Goal: Information Seeking & Learning: Learn about a topic

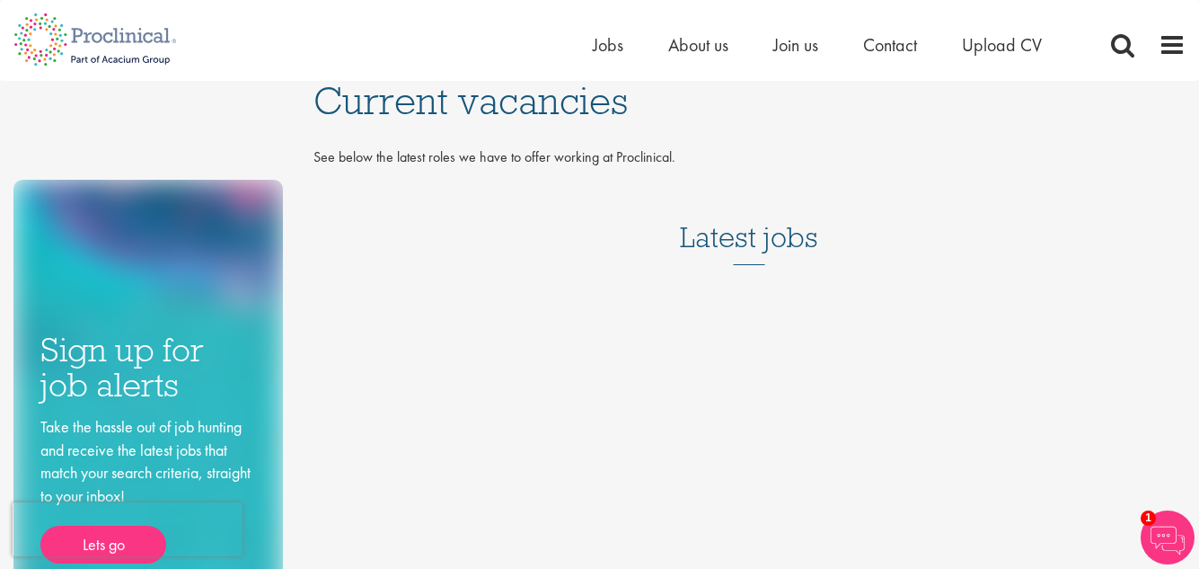
click at [720, 244] on h3 "Latest jobs" at bounding box center [749, 221] width 138 height 88
click at [604, 45] on span "Jobs" at bounding box center [608, 44] width 31 height 23
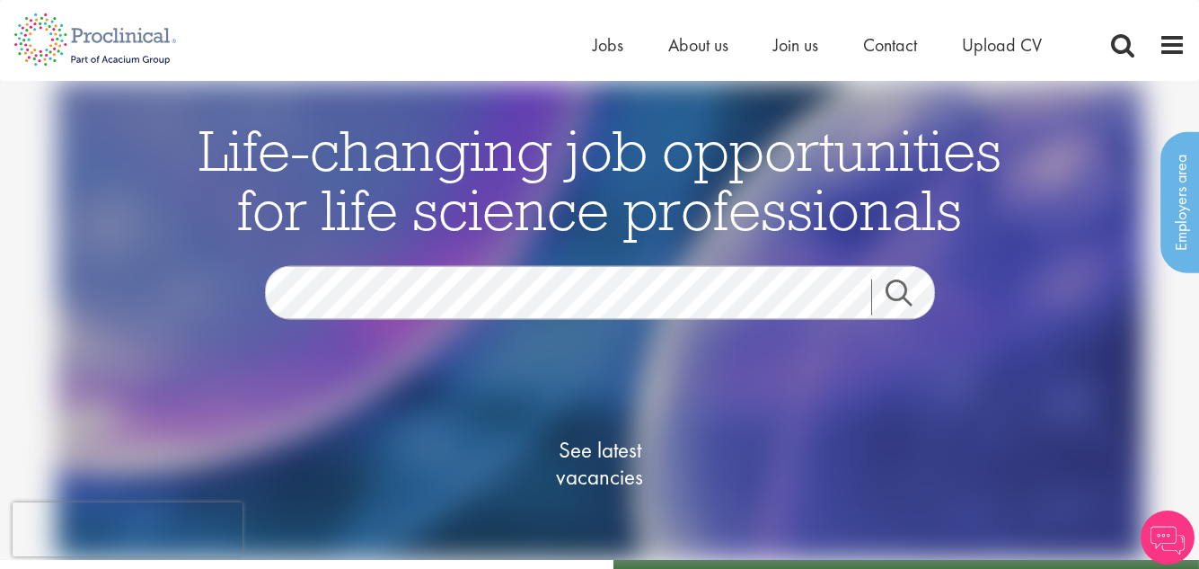
click at [896, 292] on link "Search" at bounding box center [909, 297] width 77 height 36
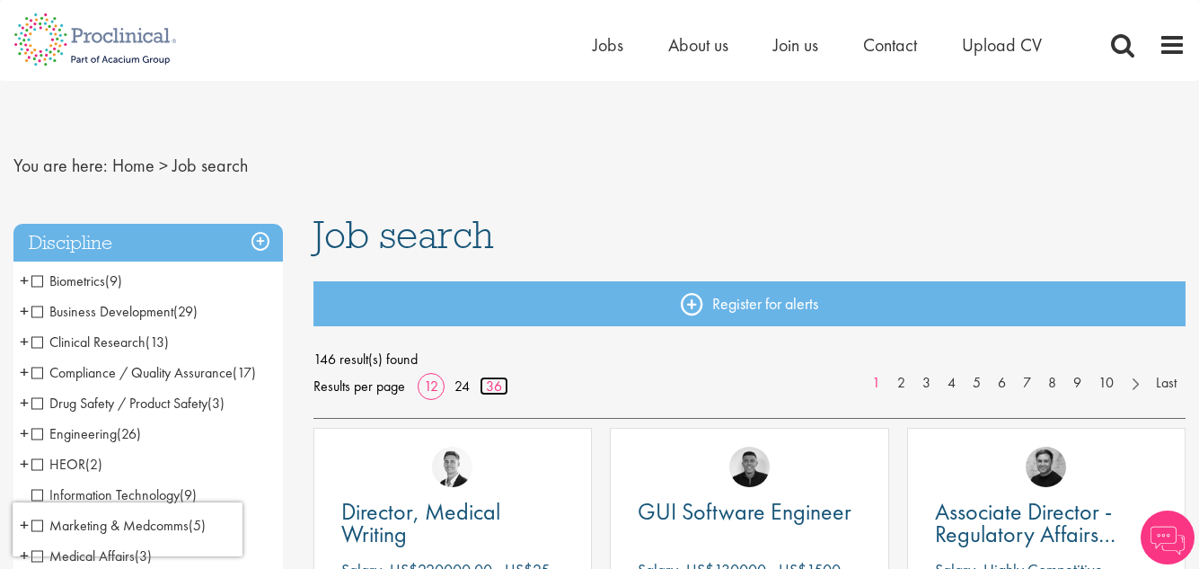
click at [498, 384] on link "36" at bounding box center [494, 385] width 29 height 19
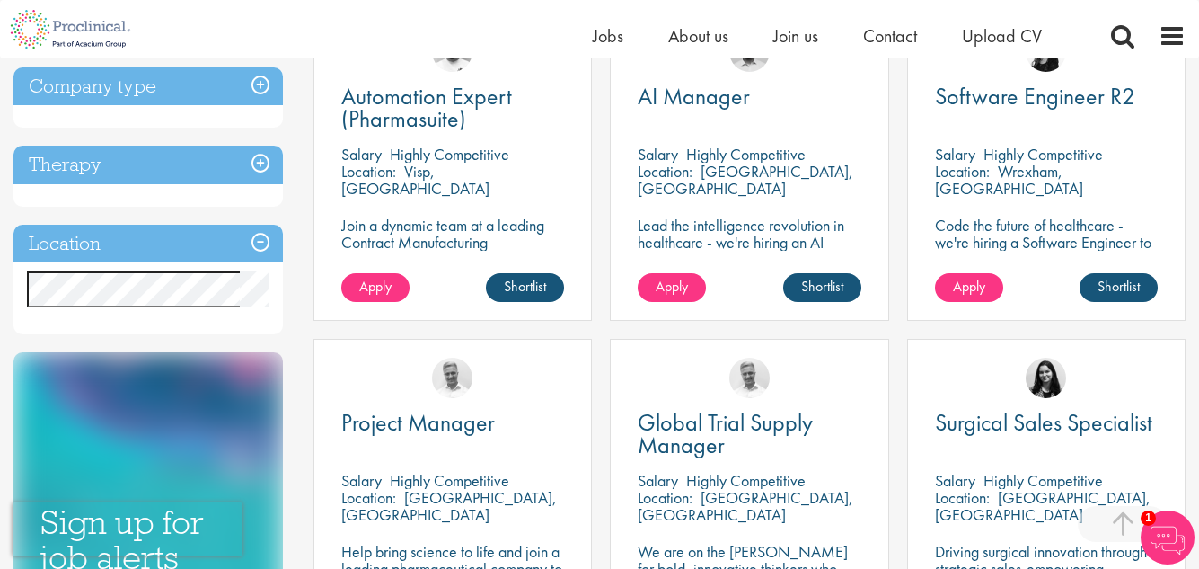
scroll to position [808, 0]
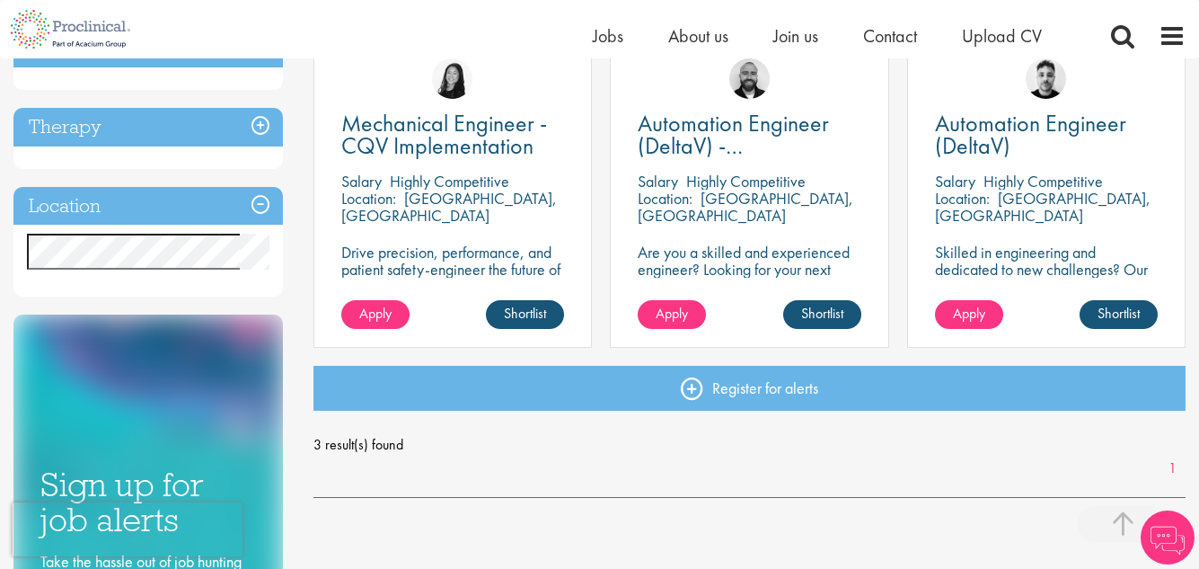
scroll to position [449, 0]
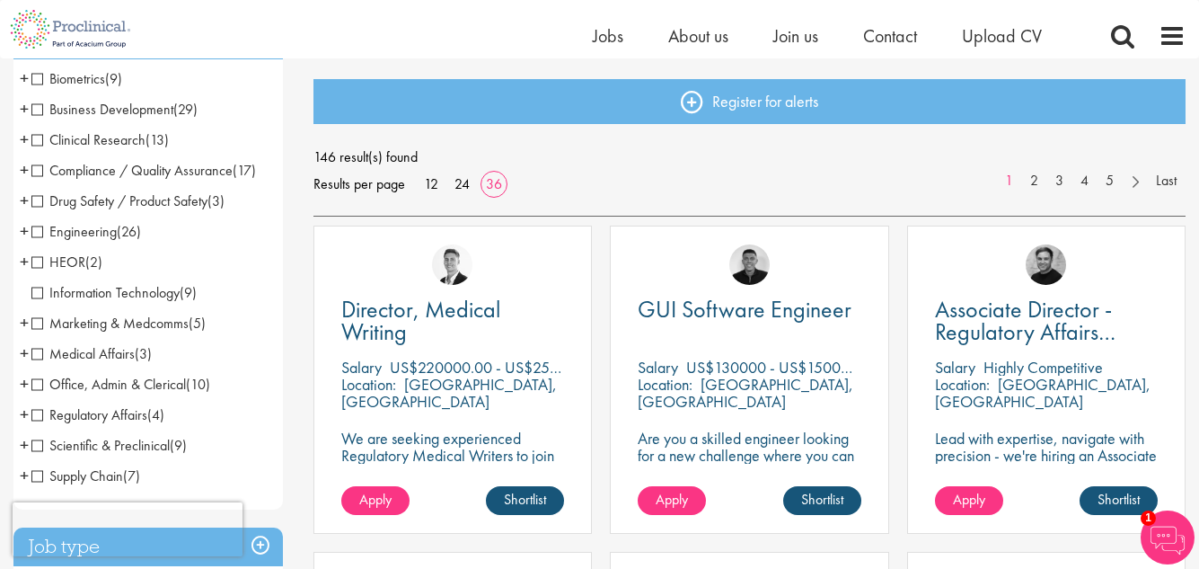
scroll to position [269, 0]
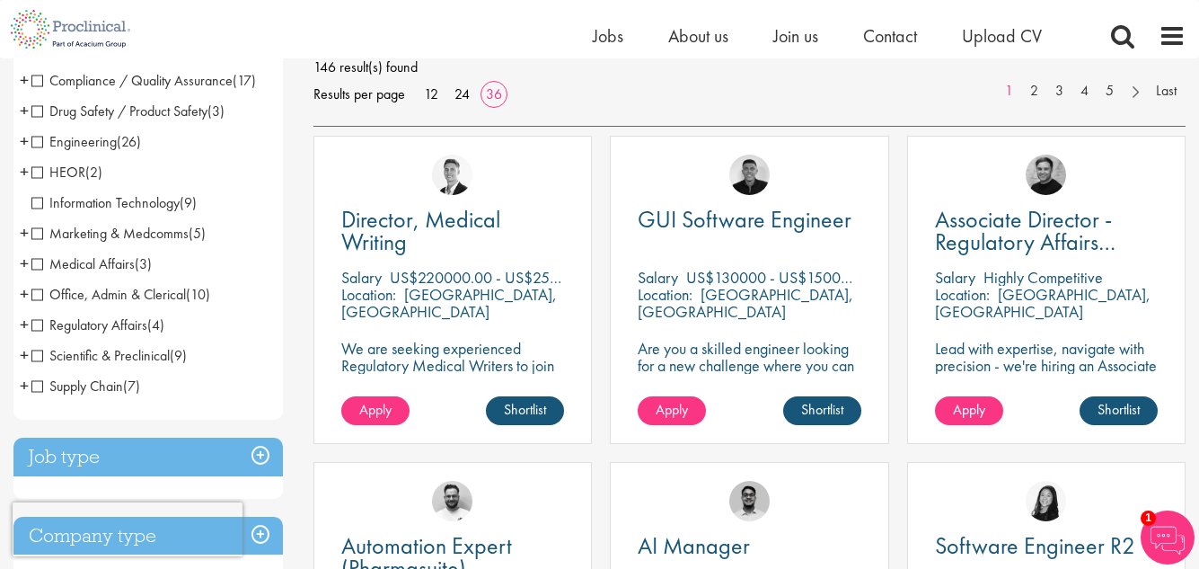
click at [39, 295] on span "Office, Admin & Clerical" at bounding box center [108, 294] width 154 height 19
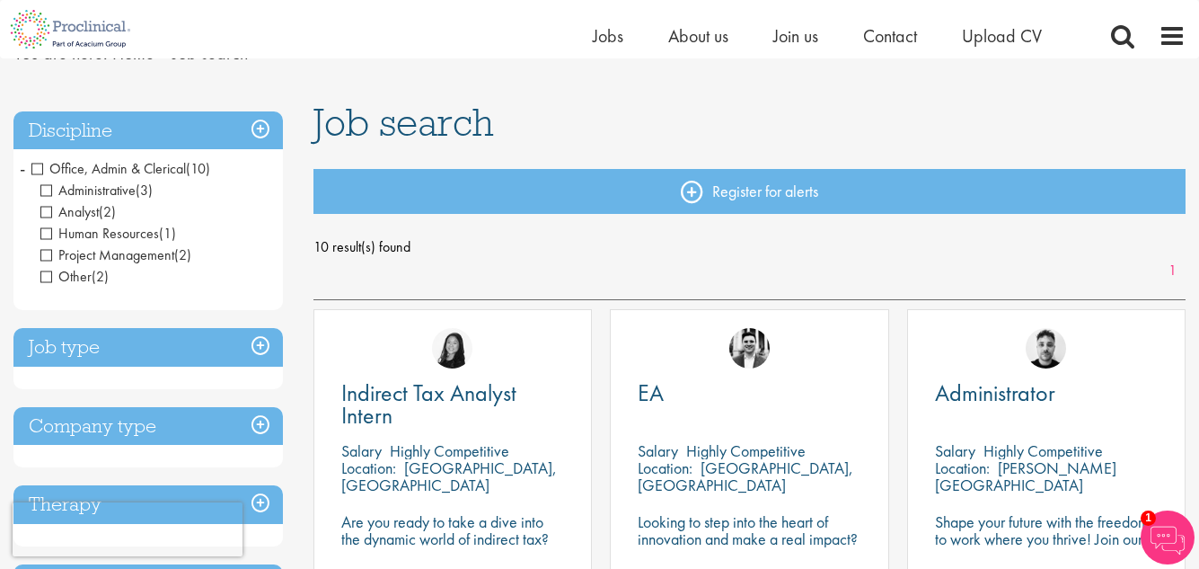
scroll to position [359, 0]
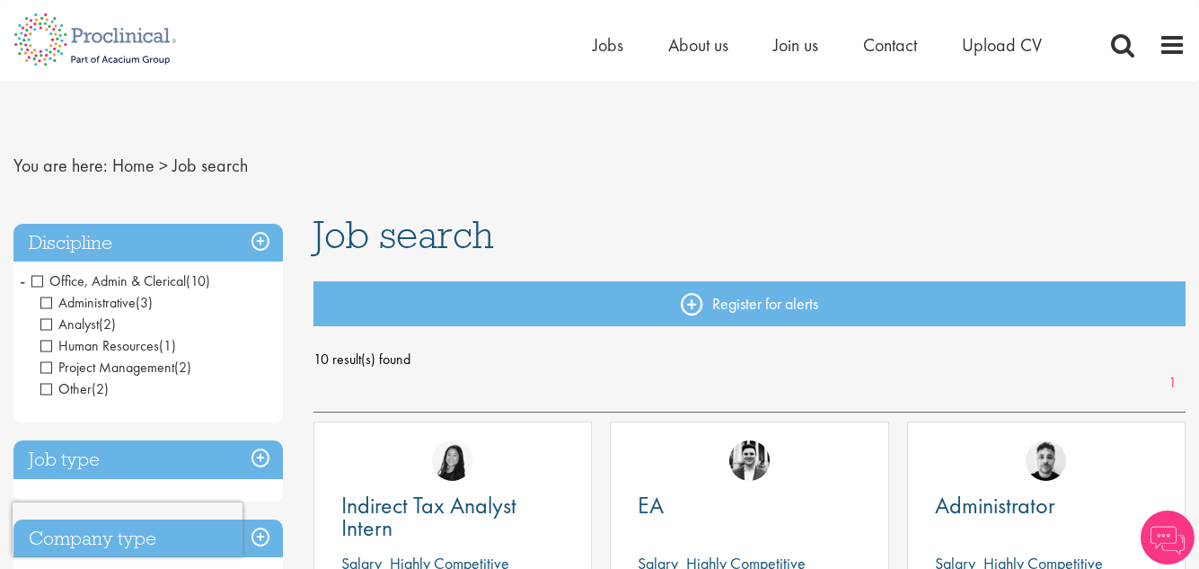
click at [37, 283] on span "Office, Admin & Clerical" at bounding box center [108, 280] width 154 height 19
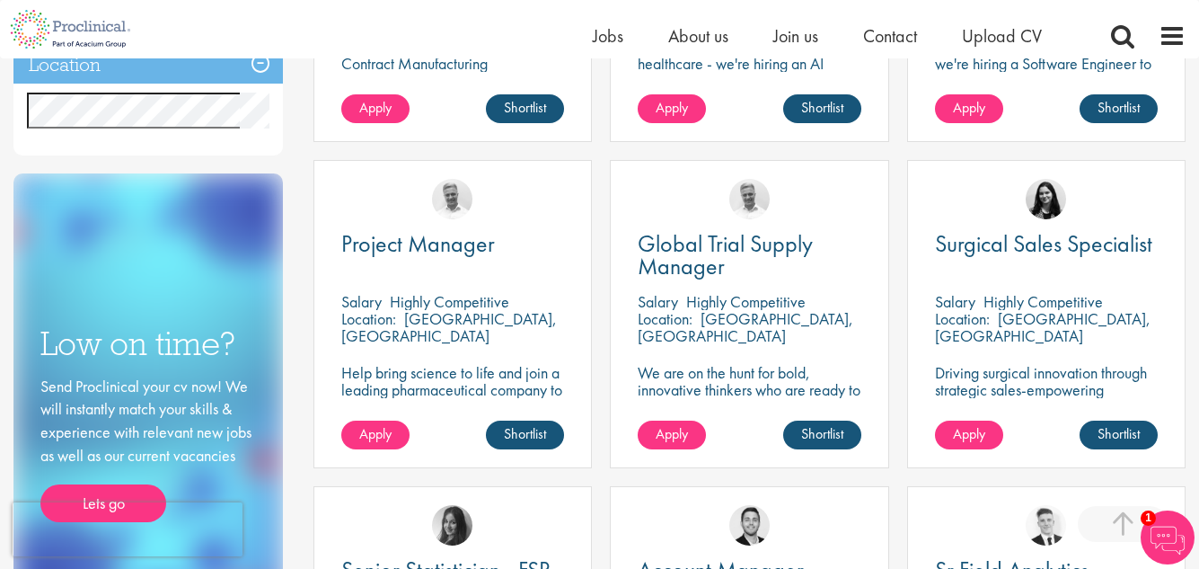
scroll to position [898, 0]
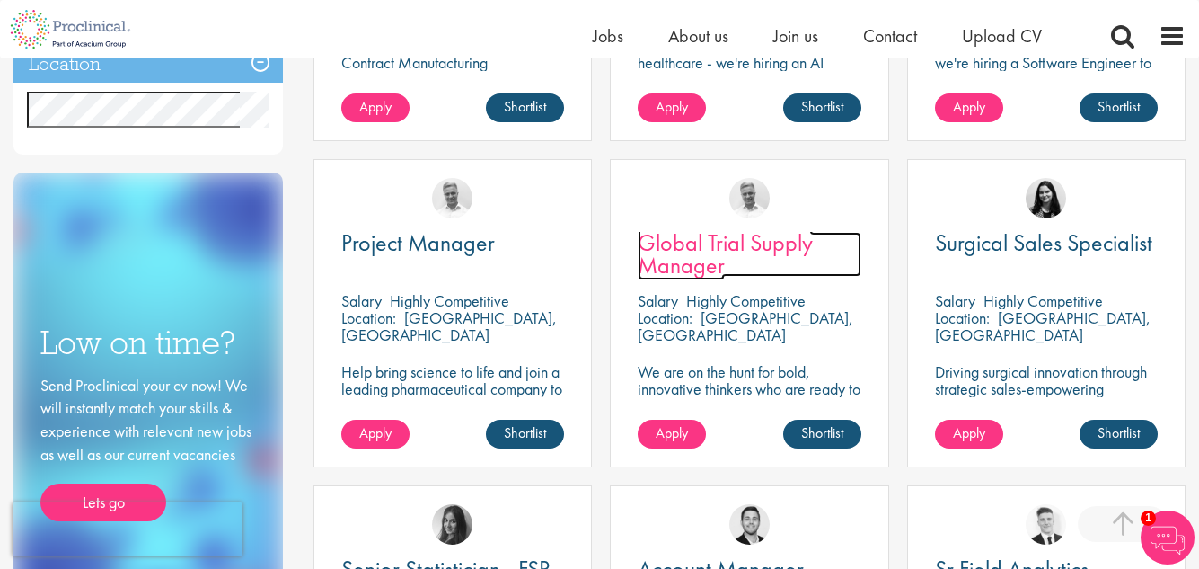
click at [738, 248] on span "Global Trial Supply Manager" at bounding box center [725, 253] width 175 height 53
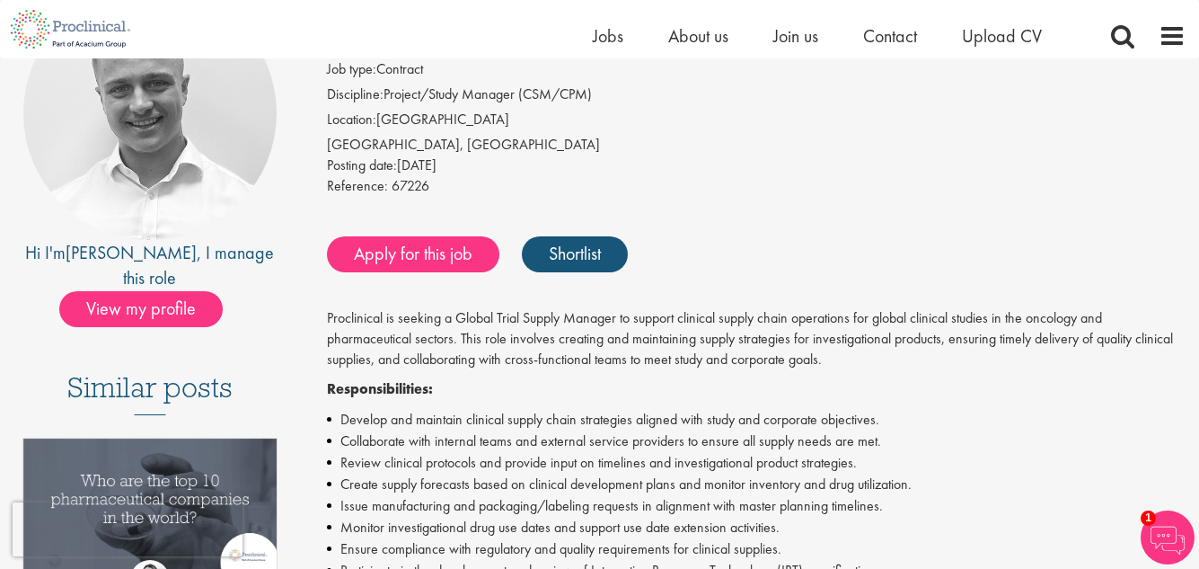
scroll to position [180, 0]
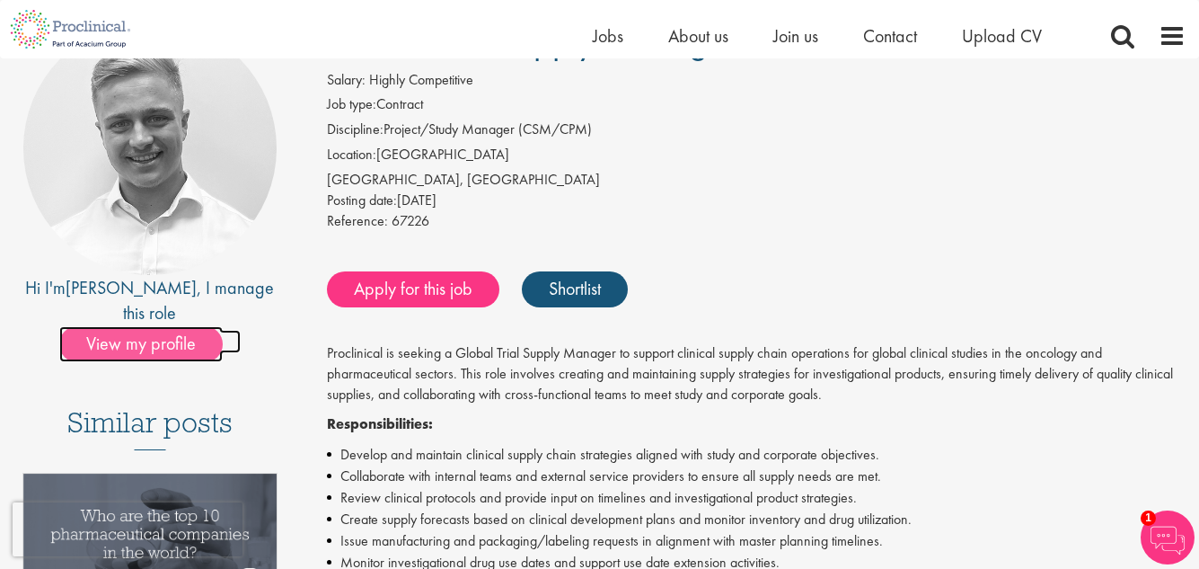
click at [175, 326] on span "View my profile" at bounding box center [140, 344] width 163 height 36
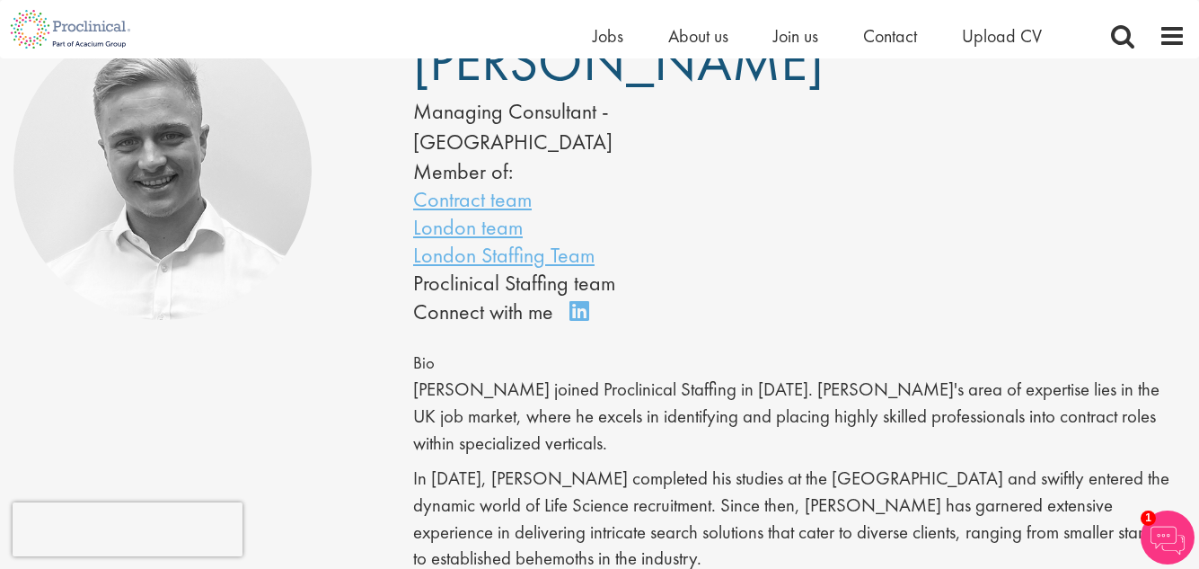
scroll to position [90, 0]
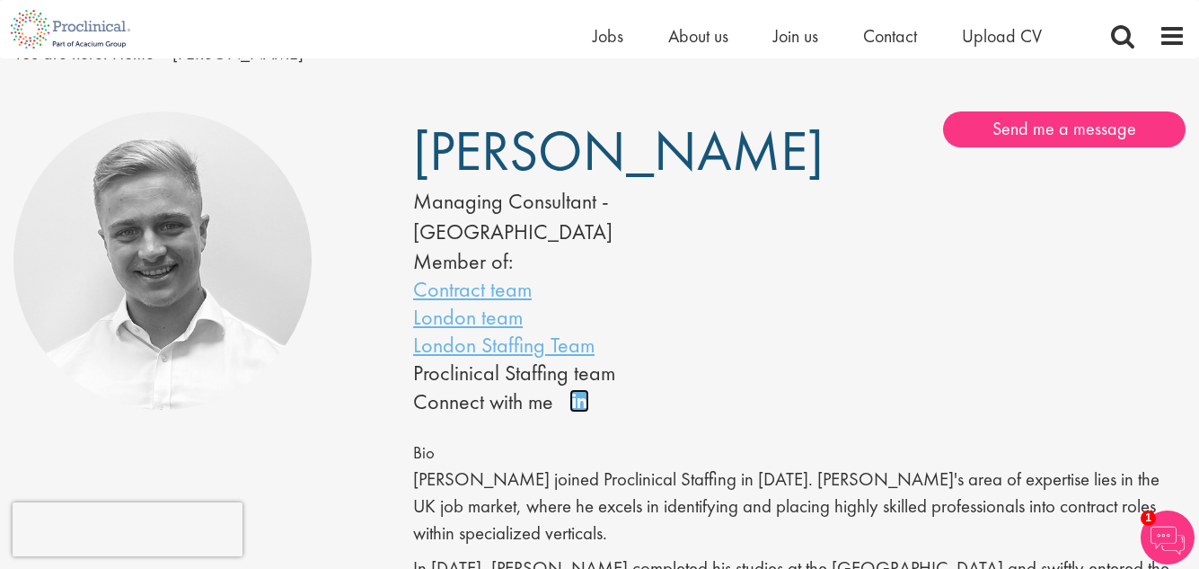
click at [577, 409] on link "Connect on LinkedIn" at bounding box center [584, 409] width 31 height 0
